Goal: Information Seeking & Learning: Find contact information

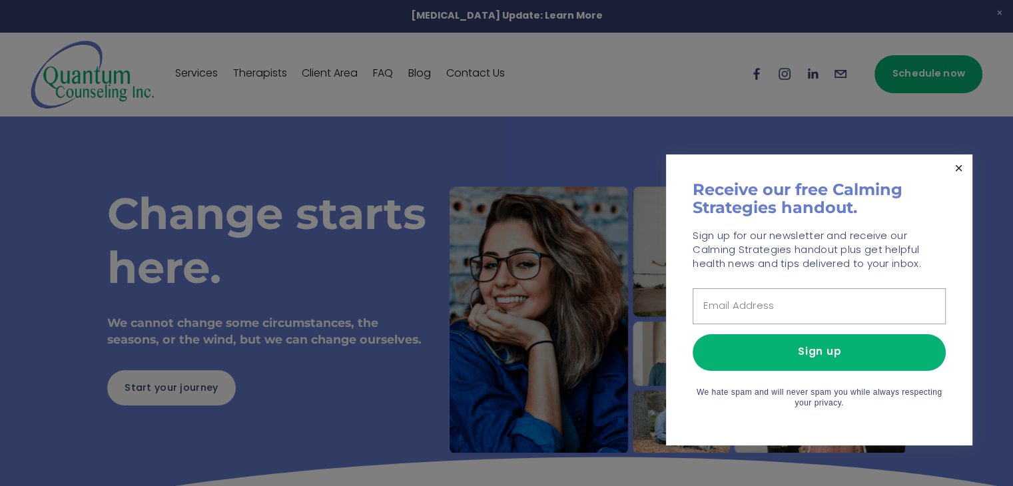
click at [955, 163] on link "Close" at bounding box center [959, 168] width 23 height 23
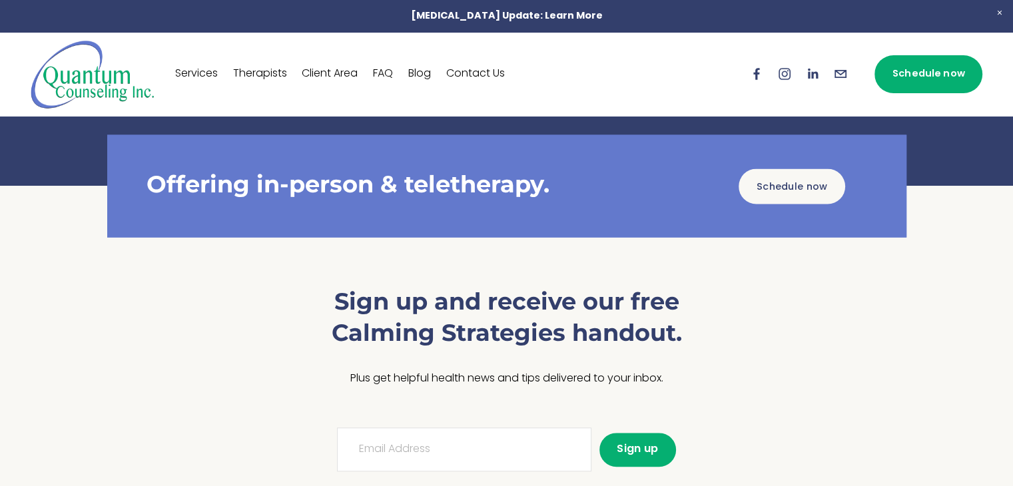
scroll to position [733, 0]
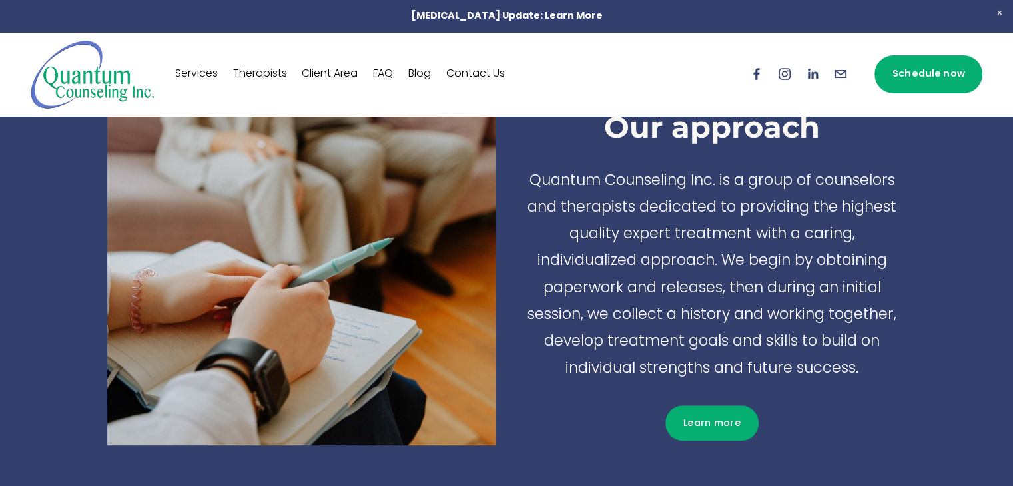
click at [472, 78] on link "Contact Us" at bounding box center [475, 73] width 59 height 21
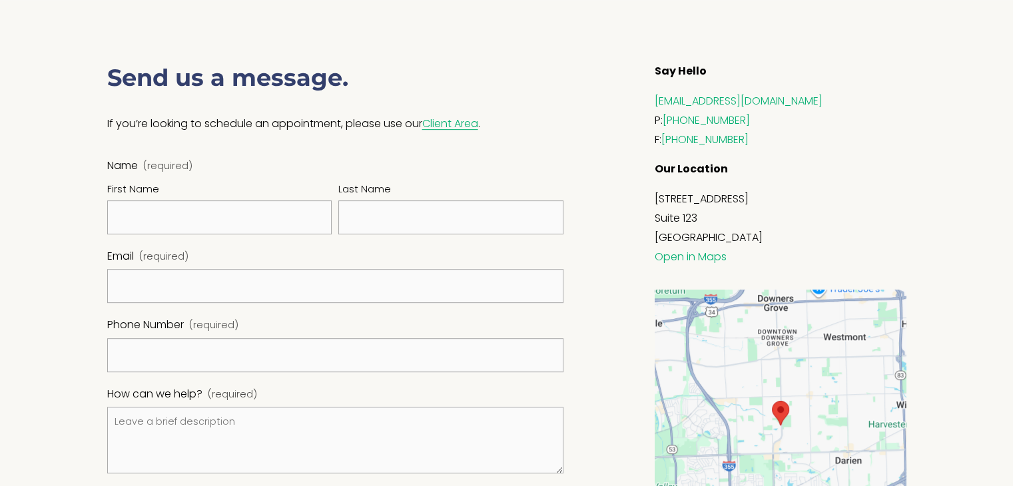
scroll to position [533, 0]
drag, startPoint x: 652, startPoint y: 198, endPoint x: 786, endPoint y: 235, distance: 139.5
click at [786, 235] on div "Say Hello [EMAIL_ADDRESS][DOMAIN_NAME] P: [PHONE_NUMBER] F: [PHONE_NUMBER] Our …" at bounding box center [781, 171] width 274 height 216
copy p "[STREET_ADDRESS]"
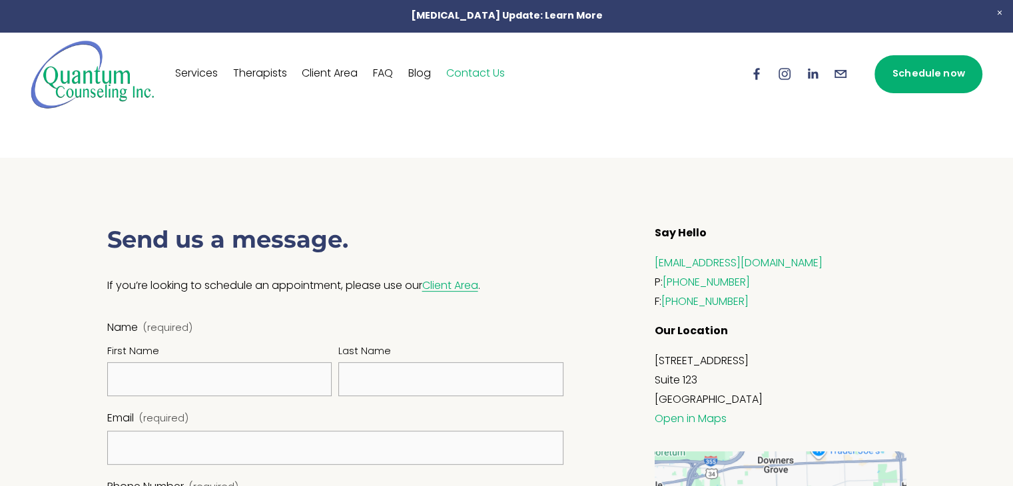
scroll to position [357, 0]
